Goal: Task Accomplishment & Management: Manage account settings

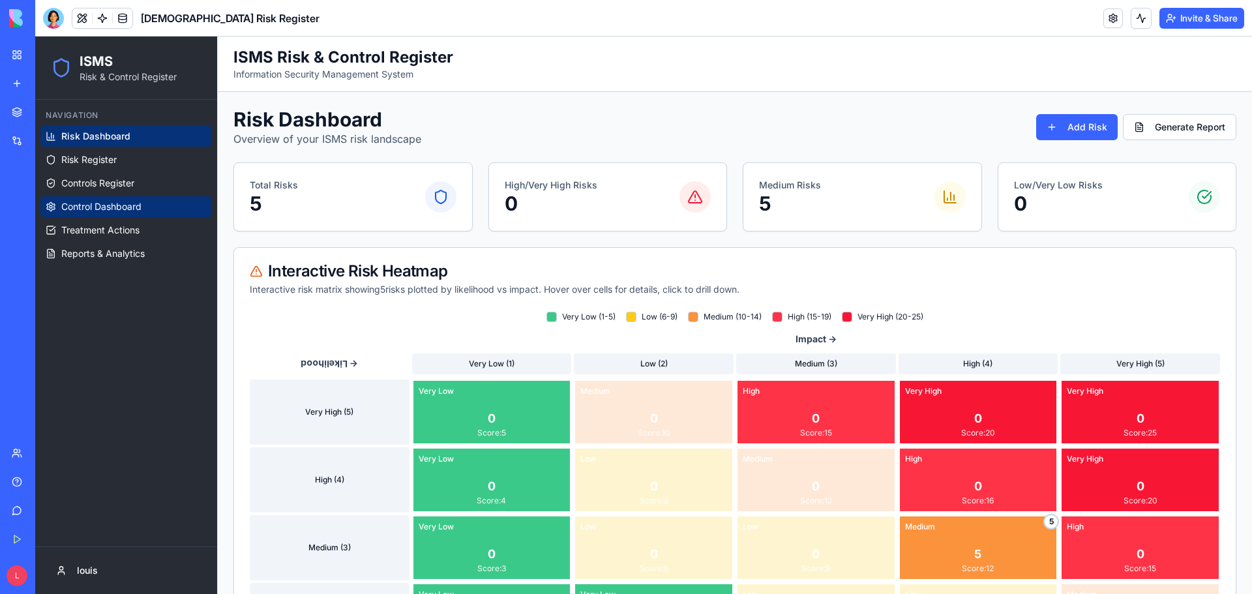
click at [122, 207] on span "Control Dashboard" at bounding box center [101, 206] width 80 height 13
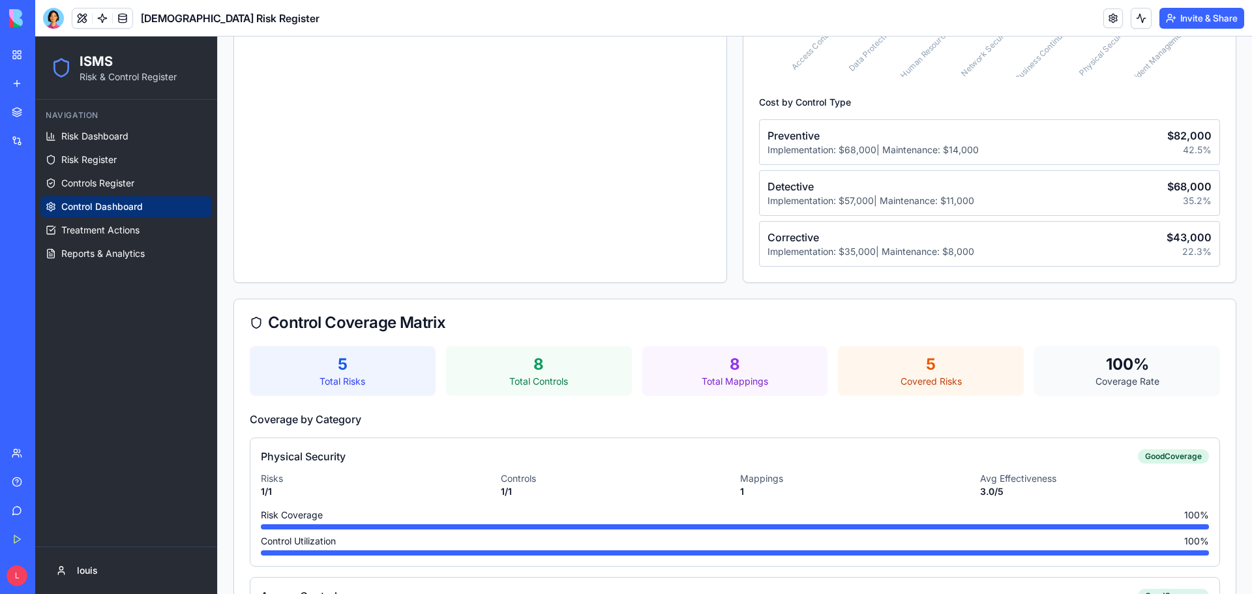
scroll to position [1173, 0]
click at [336, 375] on div "Total Risks" at bounding box center [342, 381] width 170 height 13
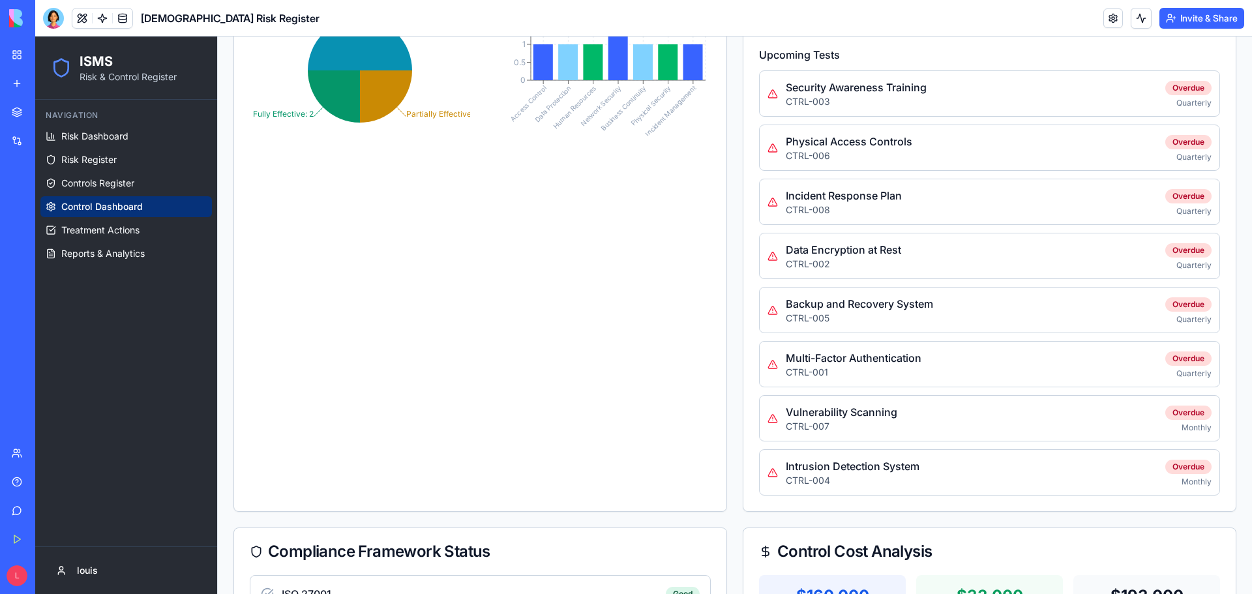
scroll to position [0, 0]
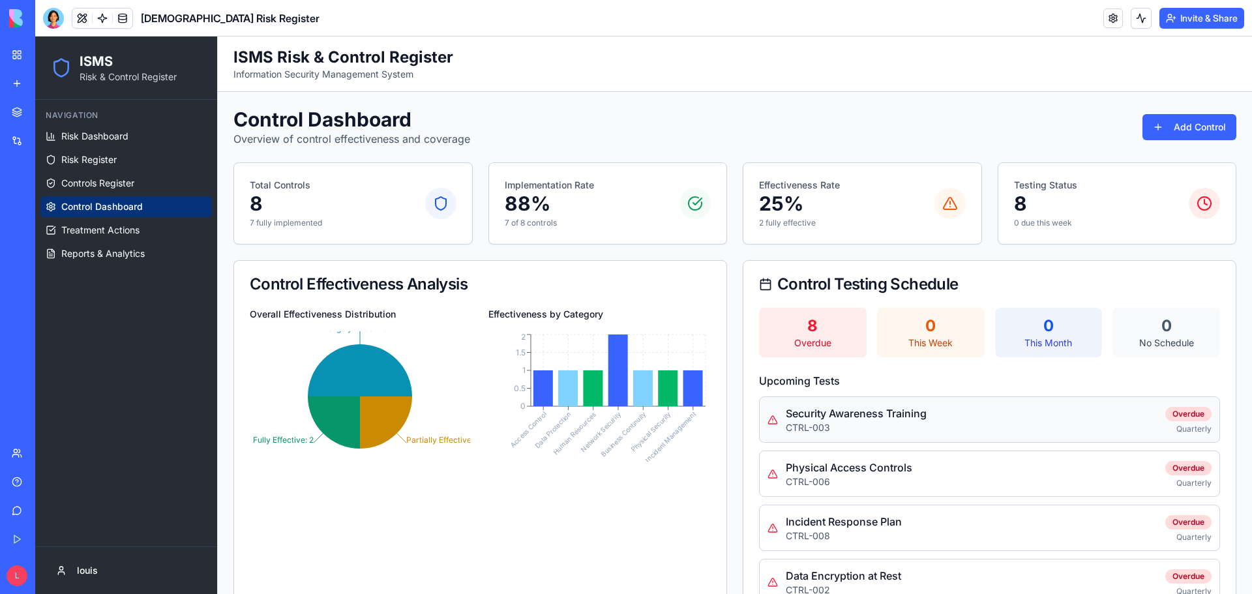
click at [906, 417] on div "Security Awareness Training" at bounding box center [855, 413] width 141 height 16
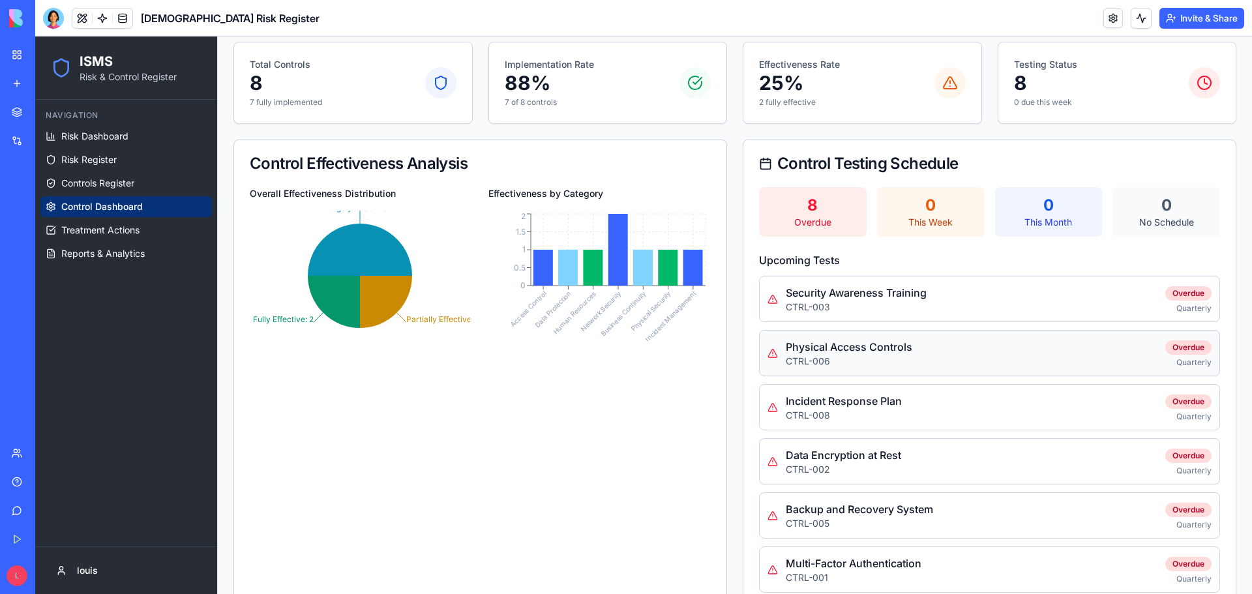
scroll to position [130, 0]
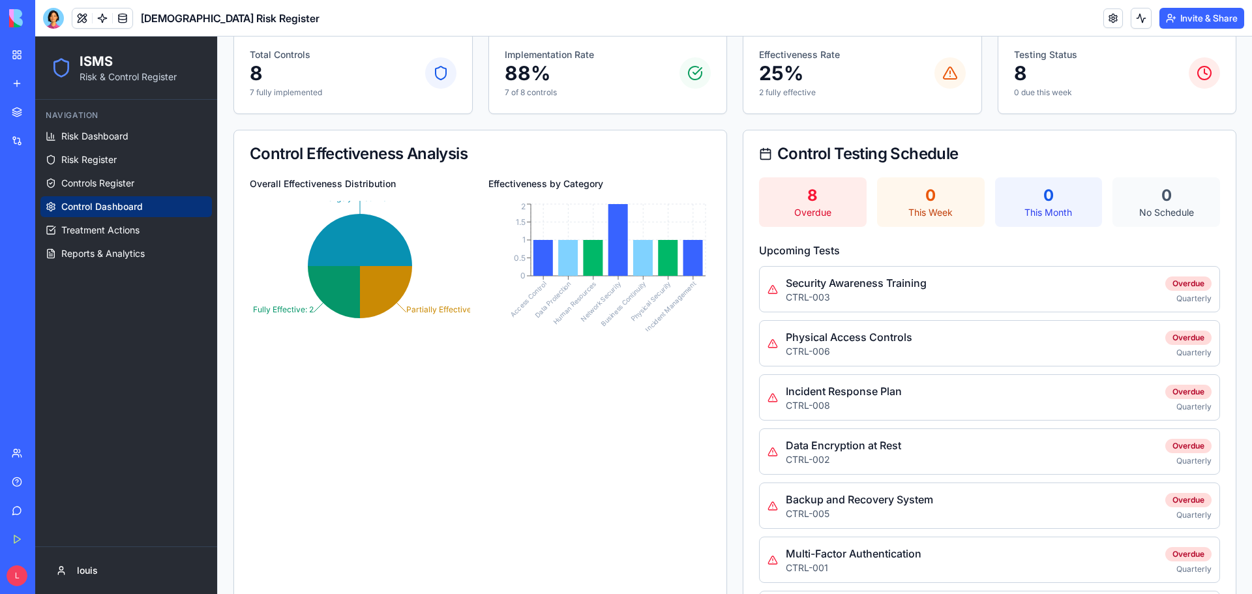
click at [812, 205] on div "8" at bounding box center [813, 195] width 92 height 21
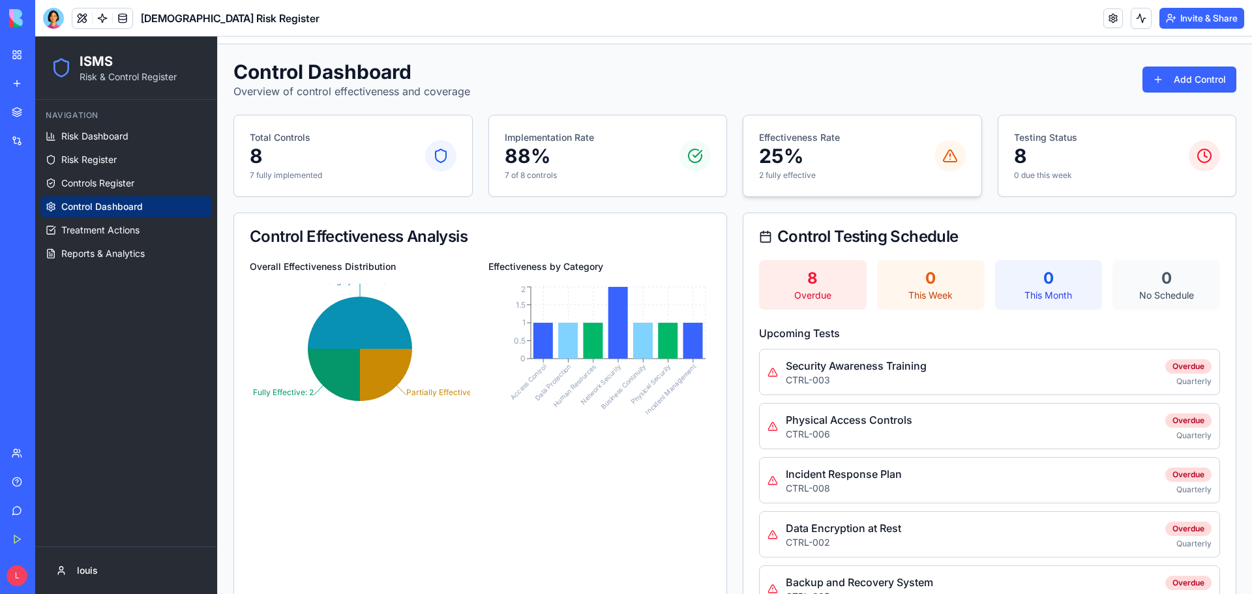
scroll to position [0, 0]
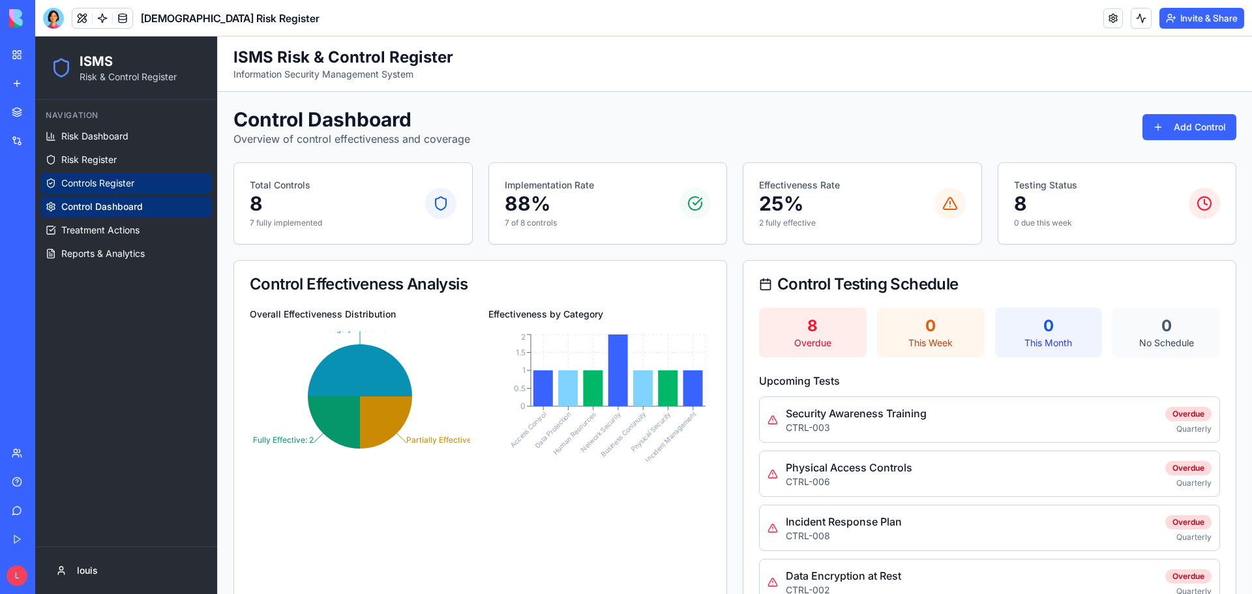
click at [124, 183] on span "Controls Register" at bounding box center [97, 183] width 73 height 13
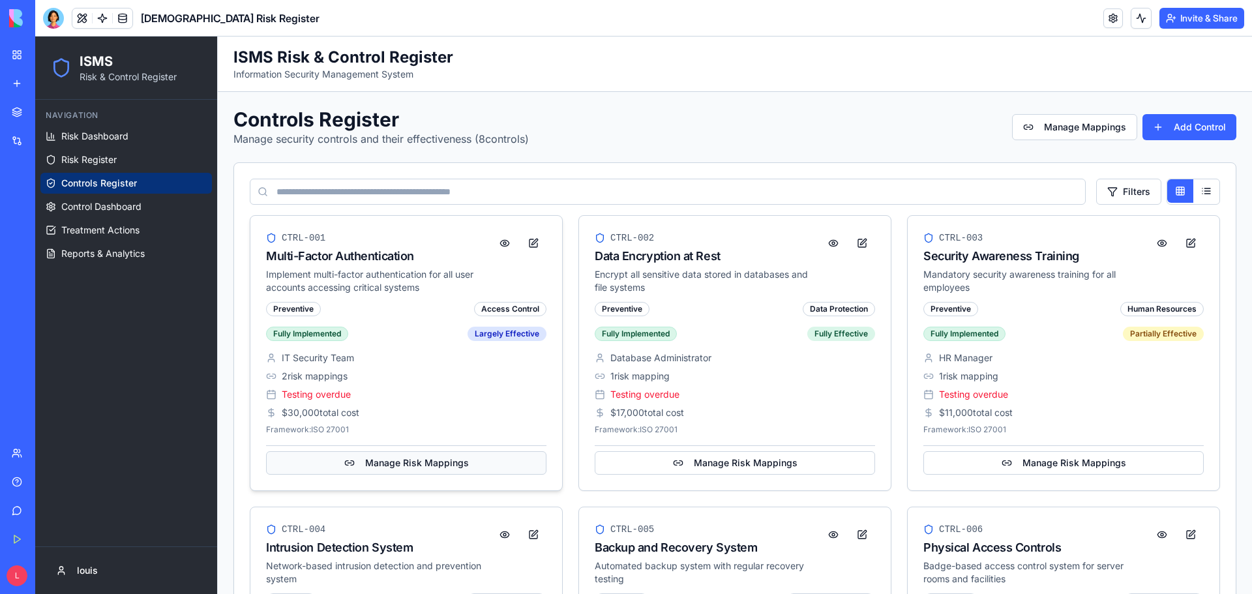
click at [402, 467] on button "Manage Risk Mappings" at bounding box center [406, 462] width 280 height 23
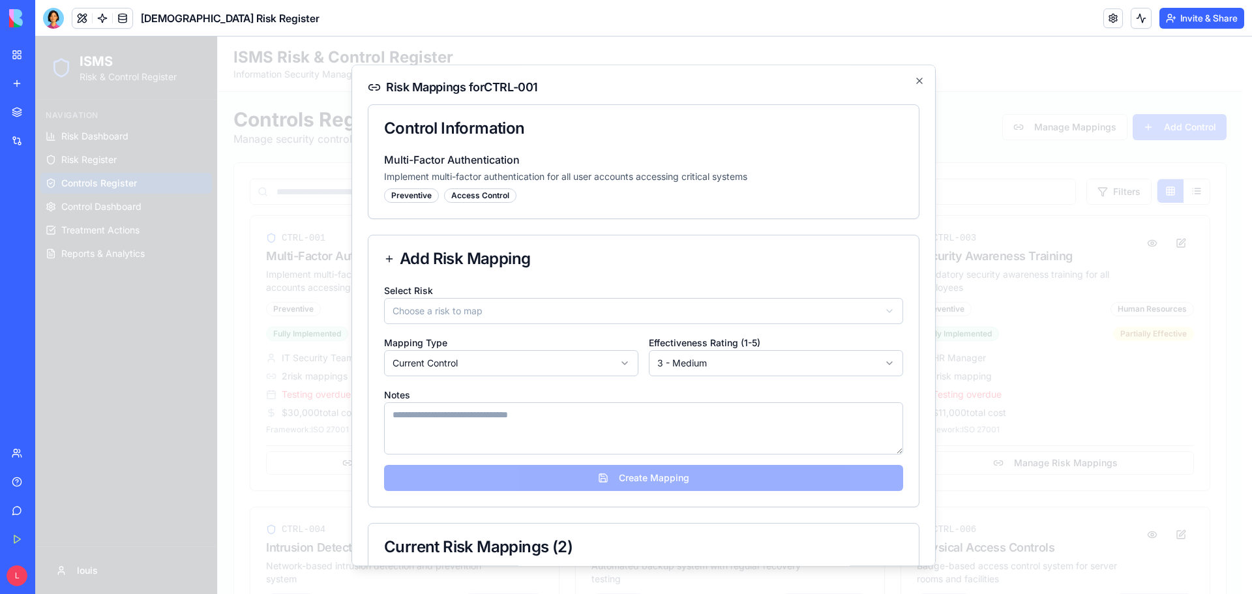
click at [478, 317] on body "ISMS Risk & Control Register Navigation Risk Dashboard Risk Register Controls R…" at bounding box center [638, 599] width 1207 height 1124
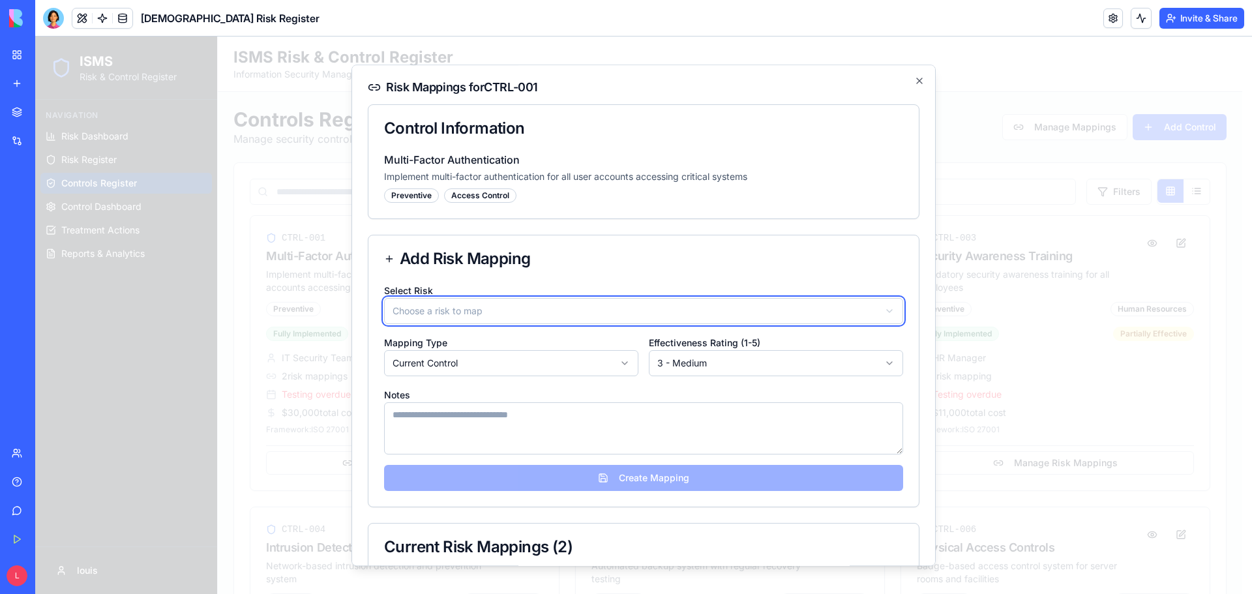
click at [375, 344] on body "ISMS Risk & Control Register Navigation Risk Dashboard Risk Register Controls R…" at bounding box center [638, 599] width 1207 height 1124
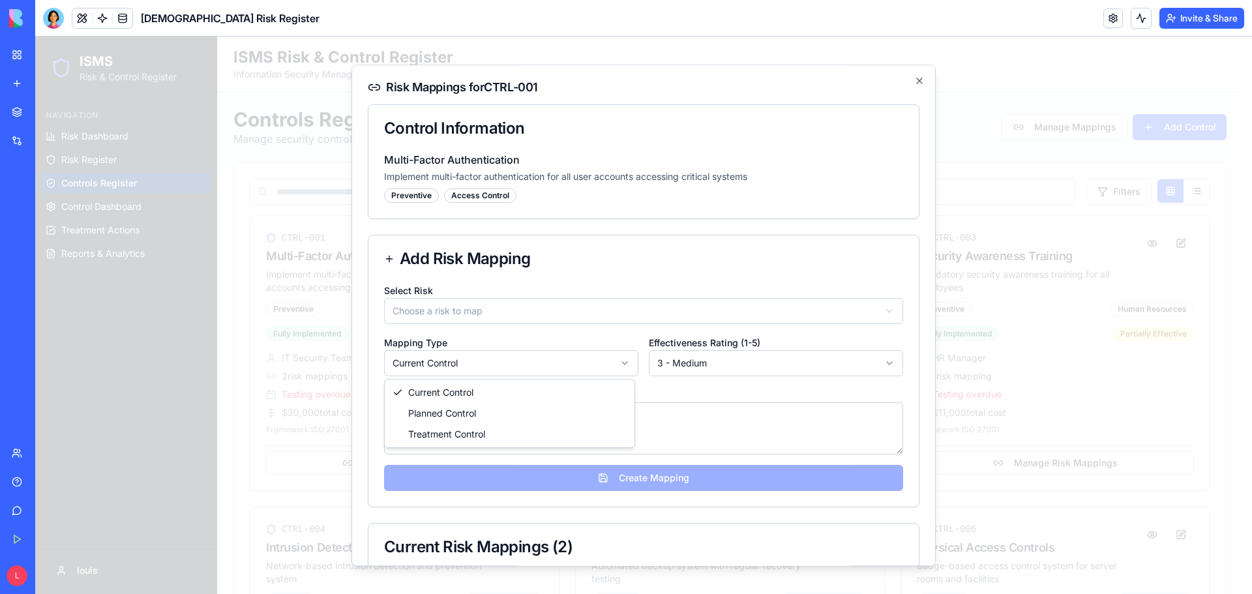
click at [433, 360] on body "ISMS Risk & Control Register Navigation Risk Dashboard Risk Register Controls R…" at bounding box center [638, 599] width 1207 height 1124
click at [692, 366] on body "ISMS Risk & Control Register Navigation Risk Dashboard Risk Register Controls R…" at bounding box center [638, 599] width 1207 height 1124
click at [579, 424] on textarea at bounding box center [643, 428] width 519 height 52
click at [914, 85] on icon "button" at bounding box center [919, 81] width 10 height 10
